Goal: Task Accomplishment & Management: Manage account settings

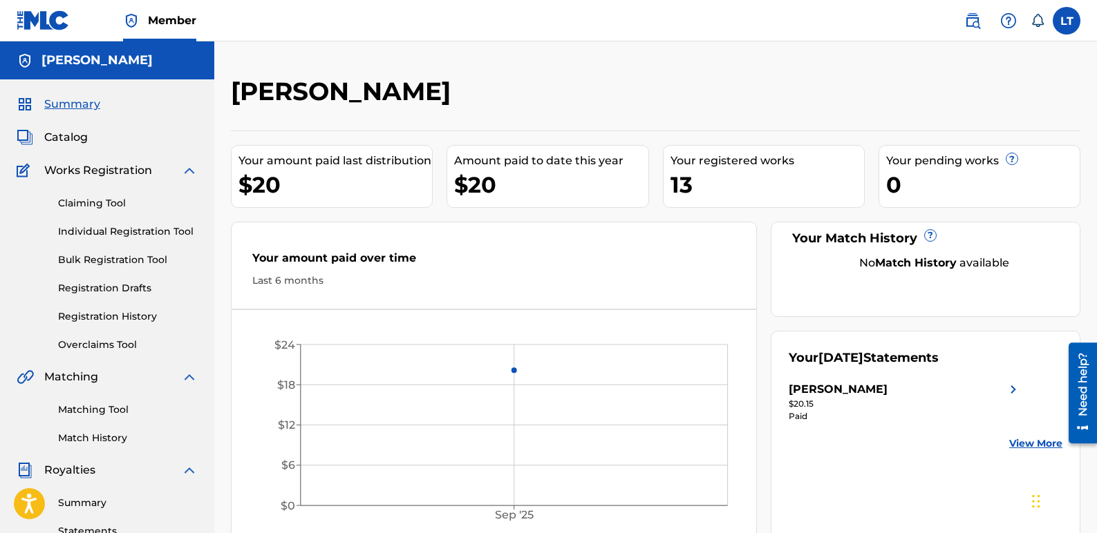
click at [70, 137] on span "Catalog" at bounding box center [66, 137] width 44 height 17
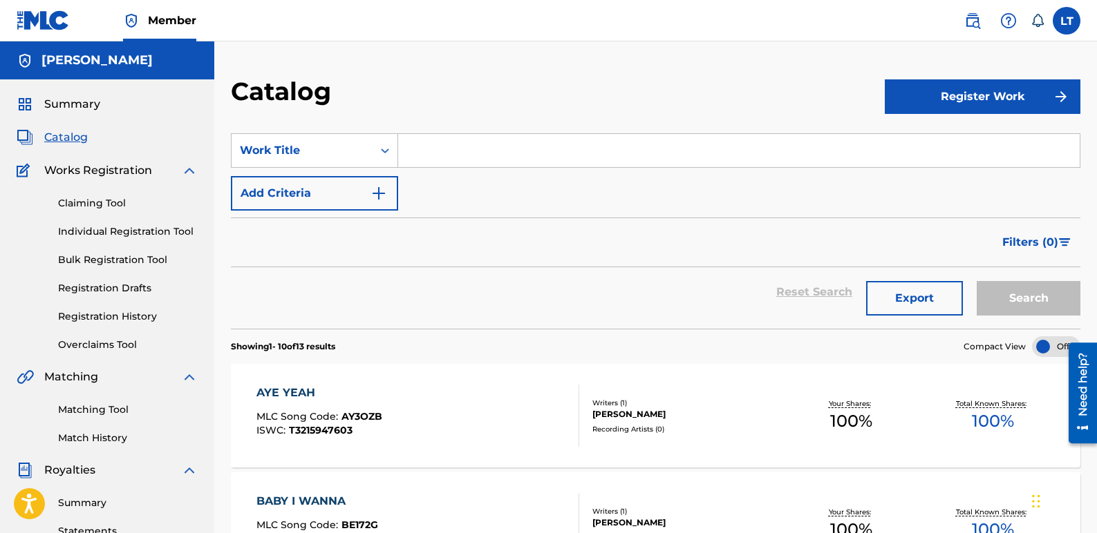
click at [98, 101] on span "Summary" at bounding box center [72, 104] width 56 height 17
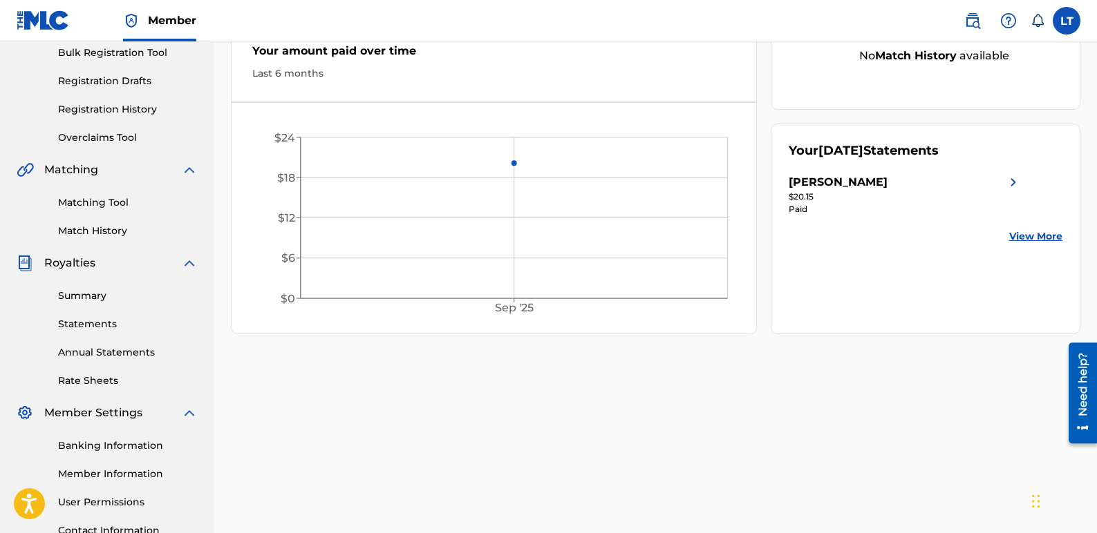
scroll to position [276, 0]
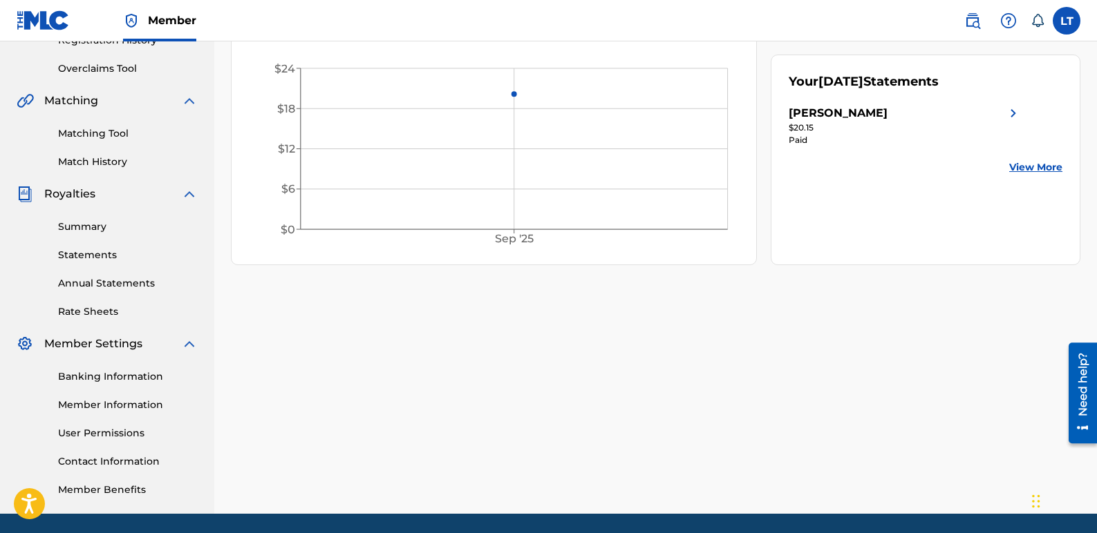
click at [119, 380] on link "Banking Information" at bounding box center [128, 377] width 140 height 15
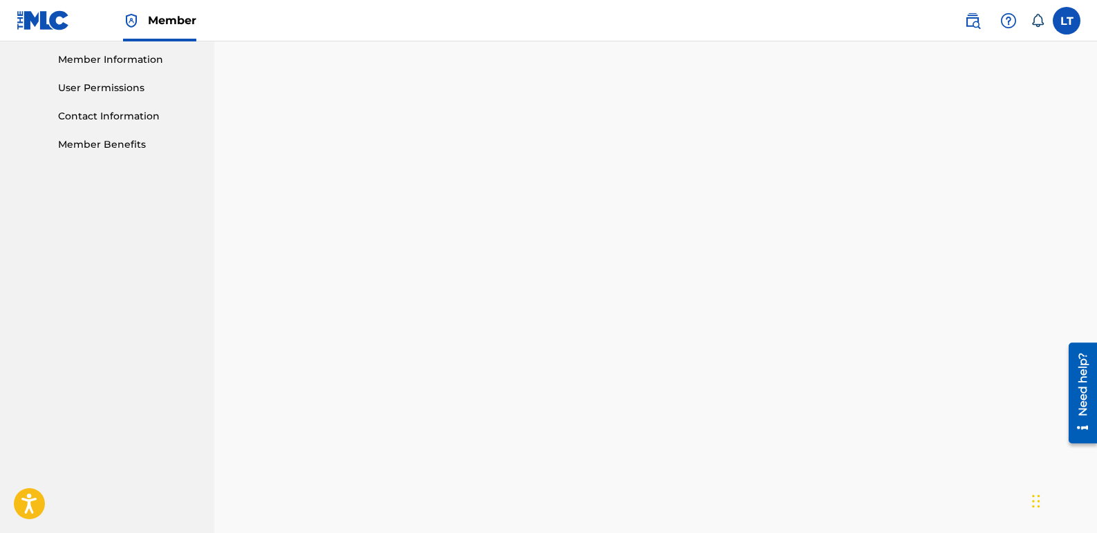
scroll to position [691, 0]
